Goal: Register for event/course

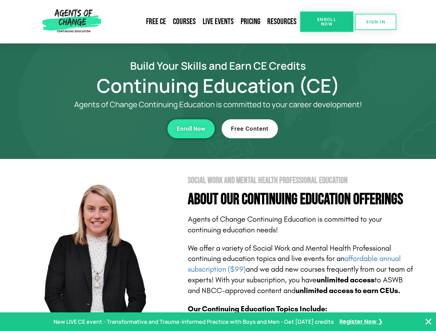
click at [218, 166] on section "Social Work and Mental Health Professional Education About Our Continuing Educa…" at bounding box center [218, 304] width 436 height 290
click at [282, 22] on link "Resources" at bounding box center [281, 22] width 36 height 16
click at [326, 22] on span "Enroll Now" at bounding box center [326, 21] width 31 height 9
click at [375, 22] on span "SIGN IN" at bounding box center [375, 22] width 19 height 4
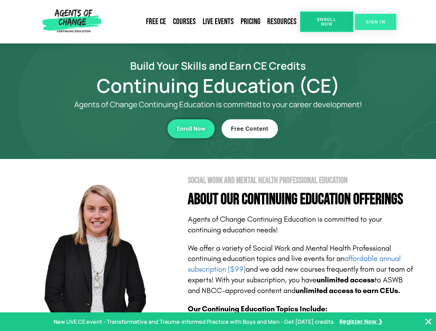
click at [375, 22] on span "SIGN IN" at bounding box center [375, 22] width 19 height 4
click at [120, 129] on div "Enroll Now" at bounding box center [120, 128] width 190 height 19
click at [191, 129] on span "Enroll Now" at bounding box center [191, 129] width 29 height 6
